Goal: Entertainment & Leisure: Browse casually

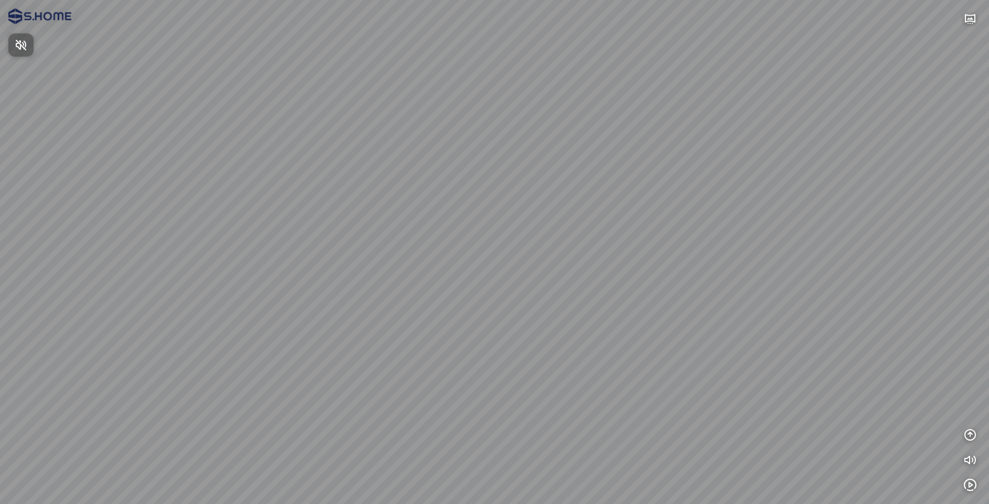
drag, startPoint x: 589, startPoint y: 312, endPoint x: 581, endPoint y: 312, distance: 8.4
click at [581, 312] on div at bounding box center [494, 252] width 989 height 504
drag, startPoint x: 575, startPoint y: 316, endPoint x: 478, endPoint y: 287, distance: 101.7
click at [478, 287] on div at bounding box center [494, 252] width 989 height 504
drag, startPoint x: 590, startPoint y: 235, endPoint x: 715, endPoint y: 335, distance: 160.4
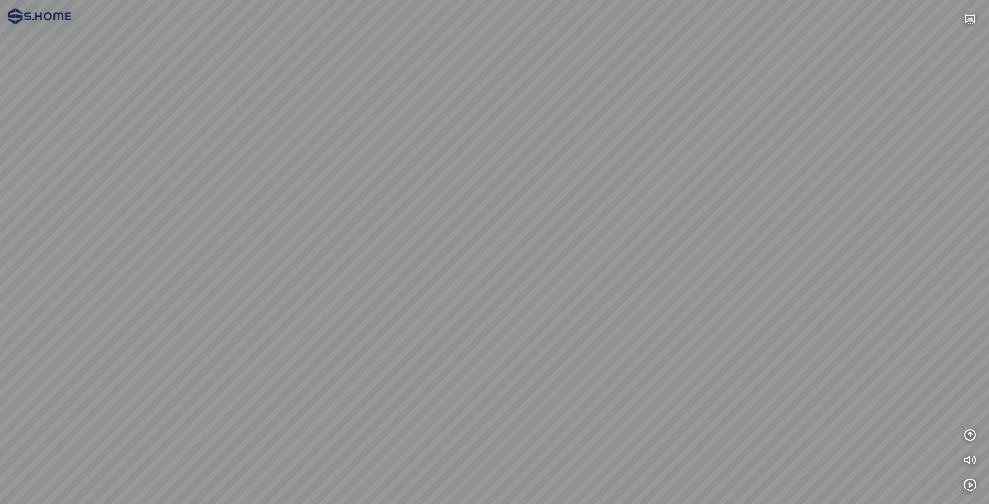
click at [715, 335] on div at bounding box center [494, 252] width 989 height 504
drag, startPoint x: 689, startPoint y: 290, endPoint x: 531, endPoint y: 312, distance: 159.2
click at [529, 312] on div at bounding box center [494, 252] width 989 height 504
drag, startPoint x: 677, startPoint y: 255, endPoint x: 559, endPoint y: 216, distance: 124.0
click at [559, 216] on div at bounding box center [494, 252] width 989 height 504
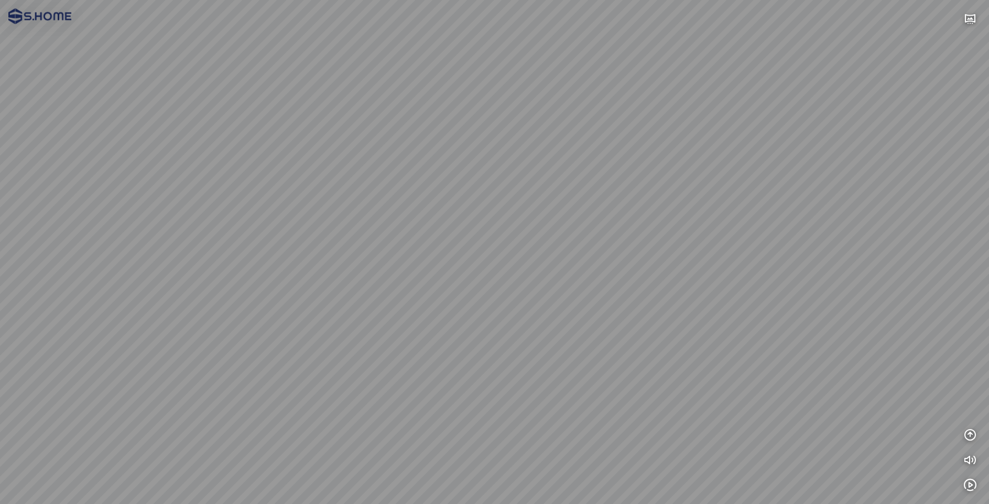
drag, startPoint x: 620, startPoint y: 234, endPoint x: 429, endPoint y: 182, distance: 197.7
click at [429, 182] on div at bounding box center [494, 252] width 989 height 504
drag, startPoint x: 410, startPoint y: 157, endPoint x: 180, endPoint y: 107, distance: 235.5
click at [179, 105] on div at bounding box center [494, 252] width 989 height 504
drag, startPoint x: 469, startPoint y: 177, endPoint x: 75, endPoint y: 209, distance: 395.4
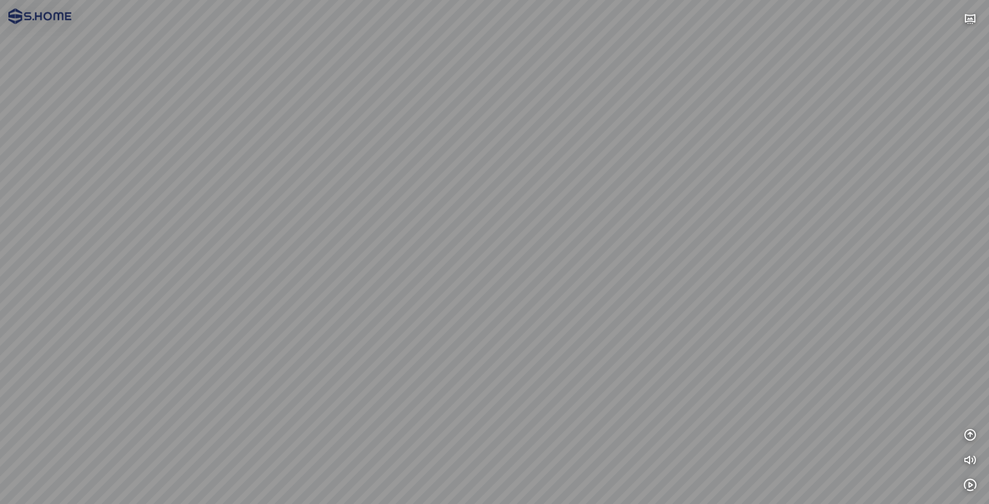
click at [75, 209] on div at bounding box center [494, 252] width 989 height 504
drag, startPoint x: 348, startPoint y: 139, endPoint x: 432, endPoint y: 90, distance: 97.3
click at [432, 90] on div at bounding box center [494, 252] width 989 height 504
drag, startPoint x: 423, startPoint y: 121, endPoint x: 252, endPoint y: 366, distance: 298.5
click at [252, 366] on div at bounding box center [494, 252] width 989 height 504
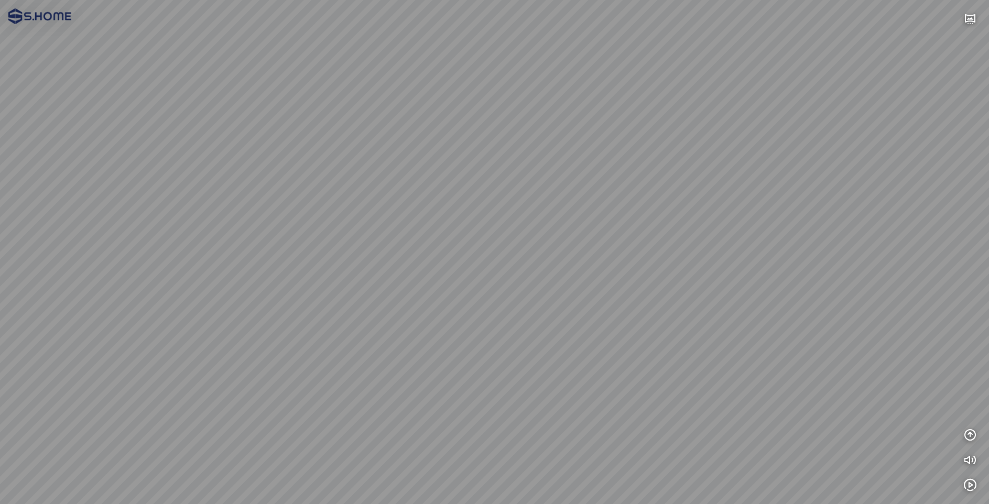
drag, startPoint x: 400, startPoint y: 246, endPoint x: 464, endPoint y: 305, distance: 86.4
click at [464, 305] on div at bounding box center [494, 252] width 989 height 504
drag, startPoint x: 390, startPoint y: 354, endPoint x: 567, endPoint y: 292, distance: 187.1
click at [568, 294] on div at bounding box center [494, 252] width 989 height 504
drag, startPoint x: 203, startPoint y: 247, endPoint x: 602, endPoint y: 249, distance: 398.9
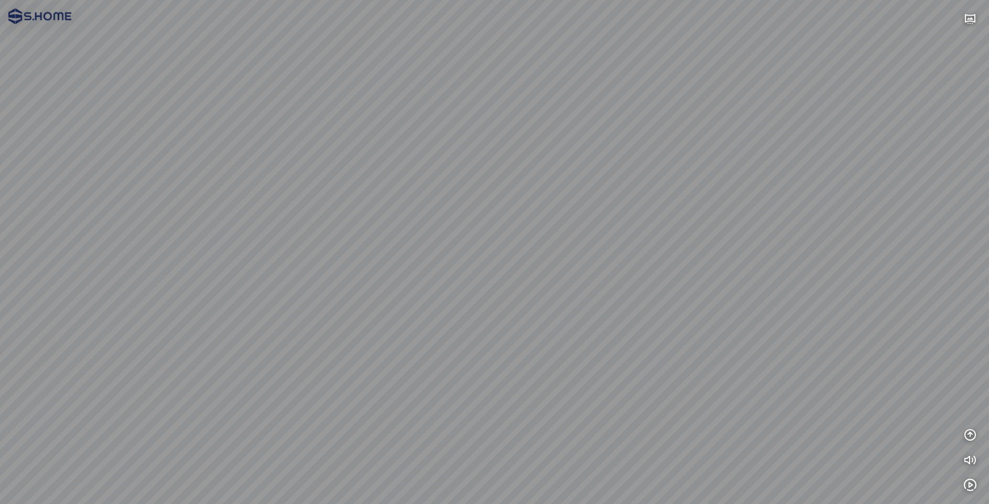
click at [595, 249] on div at bounding box center [494, 252] width 989 height 504
drag, startPoint x: 549, startPoint y: 262, endPoint x: 601, endPoint y: 245, distance: 54.0
click at [601, 245] on div at bounding box center [494, 252] width 989 height 504
drag, startPoint x: 714, startPoint y: 249, endPoint x: 636, endPoint y: 254, distance: 78.3
click at [636, 254] on div at bounding box center [494, 252] width 989 height 504
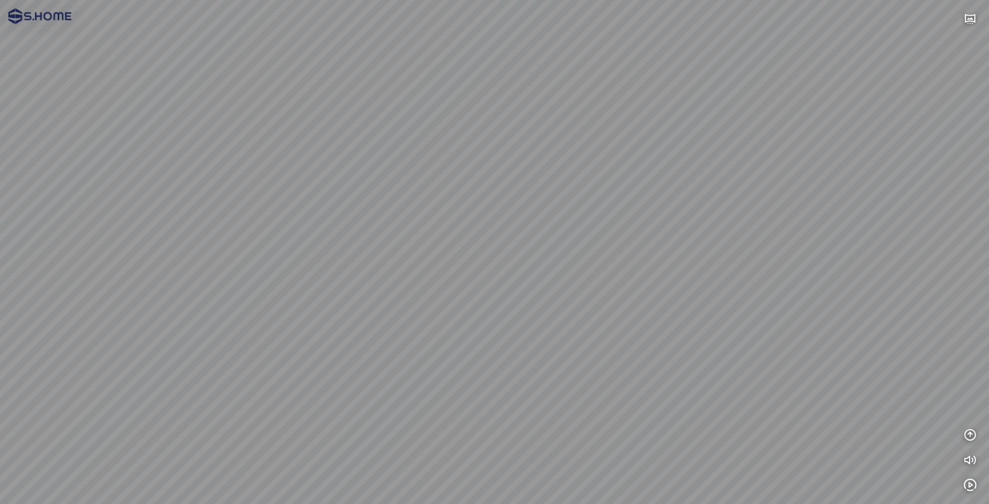
drag, startPoint x: 624, startPoint y: 308, endPoint x: 583, endPoint y: 186, distance: 128.3
click at [583, 186] on div at bounding box center [494, 252] width 989 height 504
drag, startPoint x: 583, startPoint y: 176, endPoint x: 550, endPoint y: 215, distance: 51.7
click at [550, 215] on div at bounding box center [494, 252] width 989 height 504
drag, startPoint x: 578, startPoint y: 229, endPoint x: 530, endPoint y: 290, distance: 78.0
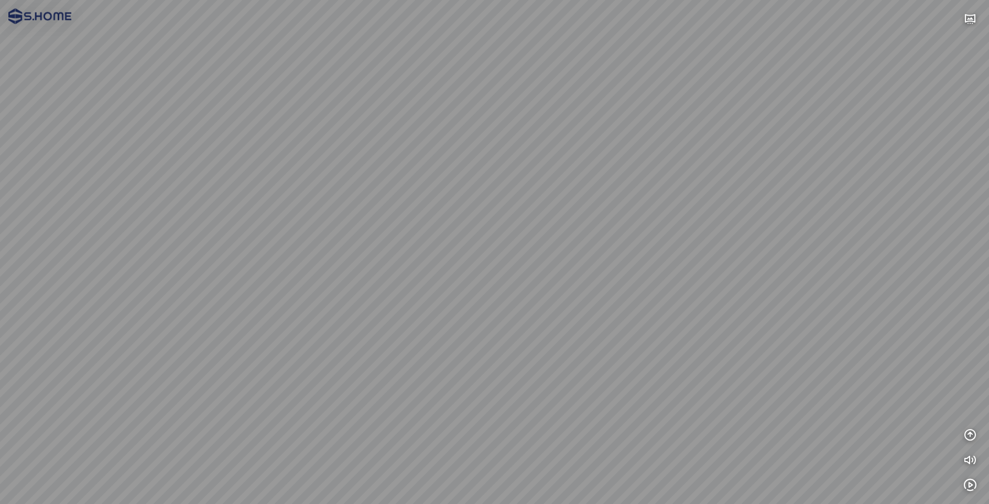
click at [510, 264] on div at bounding box center [494, 252] width 989 height 504
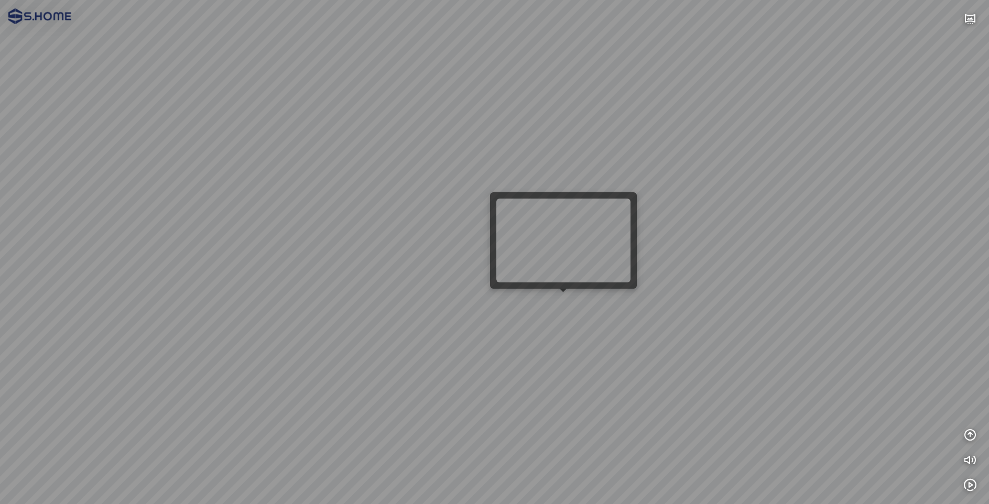
click at [567, 302] on div at bounding box center [494, 252] width 989 height 504
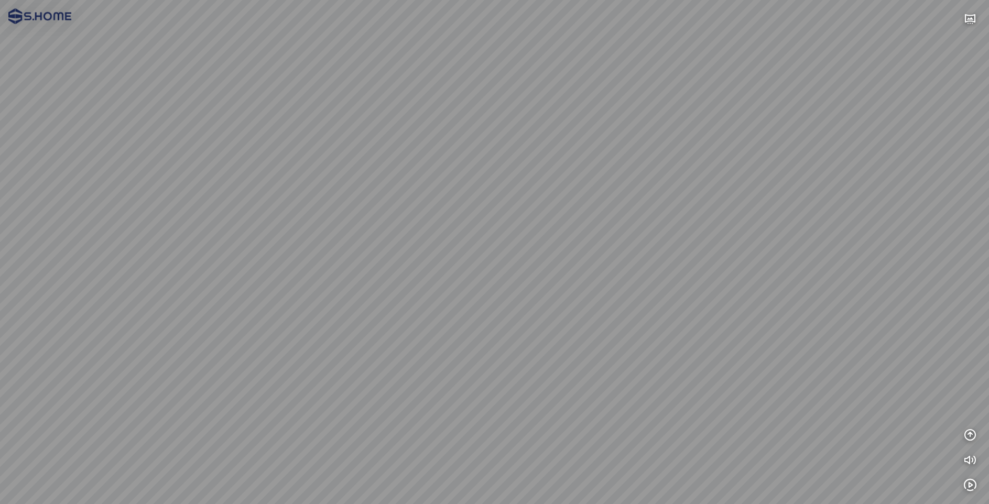
drag, startPoint x: 429, startPoint y: 353, endPoint x: 661, endPoint y: 287, distance: 241.3
click at [661, 287] on div at bounding box center [494, 252] width 989 height 504
drag, startPoint x: 556, startPoint y: 315, endPoint x: 675, endPoint y: 289, distance: 122.2
click at [675, 289] on div at bounding box center [494, 252] width 989 height 504
drag, startPoint x: 685, startPoint y: 292, endPoint x: 514, endPoint y: 295, distance: 170.9
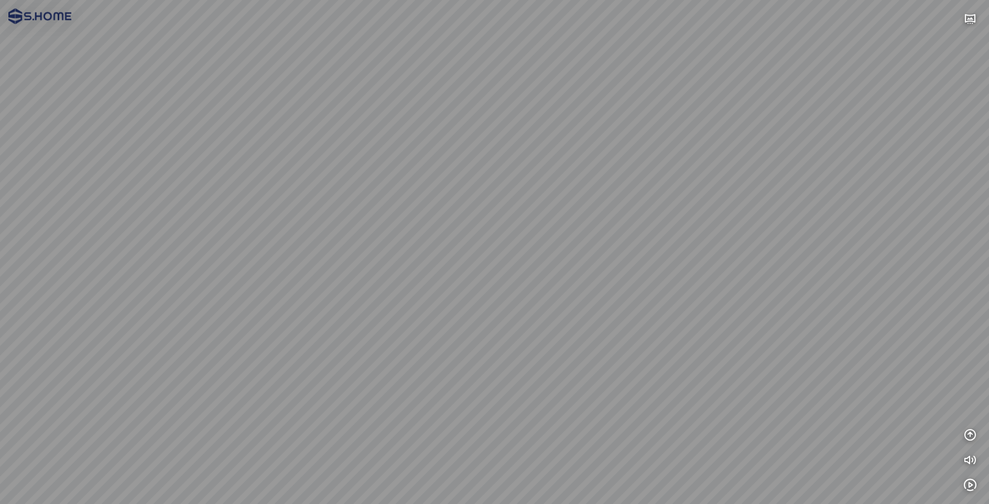
click at [514, 295] on div at bounding box center [494, 252] width 989 height 504
drag, startPoint x: 525, startPoint y: 299, endPoint x: 648, endPoint y: 289, distance: 123.1
click at [648, 289] on div at bounding box center [494, 252] width 989 height 504
click at [629, 287] on div at bounding box center [494, 252] width 989 height 504
drag, startPoint x: 466, startPoint y: 257, endPoint x: 661, endPoint y: 244, distance: 196.0
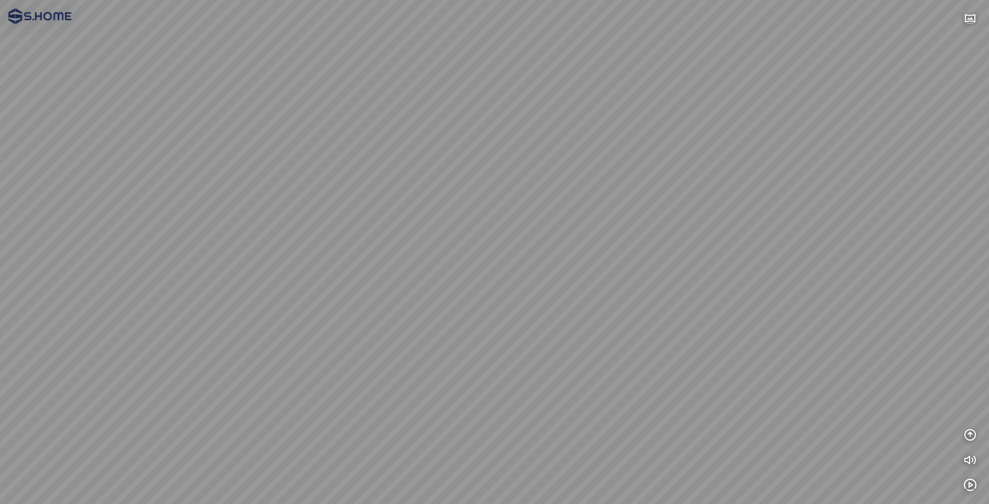
click at [660, 244] on div at bounding box center [494, 252] width 989 height 504
